Goal: Task Accomplishment & Management: Use online tool/utility

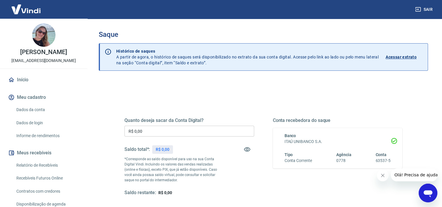
click at [193, 138] on div "Quanto deseja sacar da Conta Digital? R$ 0,00 ​ Saldo total*: R$ 0,00 *Correspo…" at bounding box center [190, 156] width 130 height 78
click at [195, 131] on input "R$ 0,00" at bounding box center [190, 131] width 130 height 11
click at [197, 130] on input "R$ 0,00" at bounding box center [190, 131] width 130 height 11
click at [197, 143] on div "Saldo total*: R$ 0,00" at bounding box center [190, 149] width 130 height 14
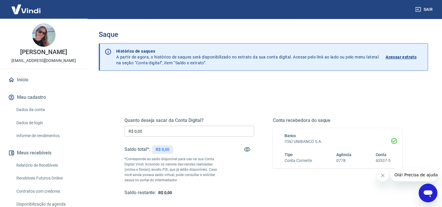
click at [22, 77] on link "Início" at bounding box center [43, 79] width 73 height 13
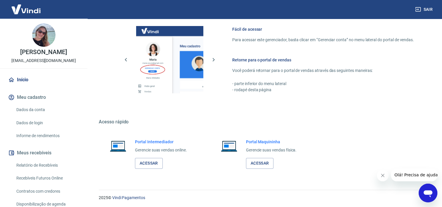
scroll to position [254, 0]
click at [151, 160] on link "Acessar" at bounding box center [149, 163] width 28 height 11
